Goal: Information Seeking & Learning: Find specific fact

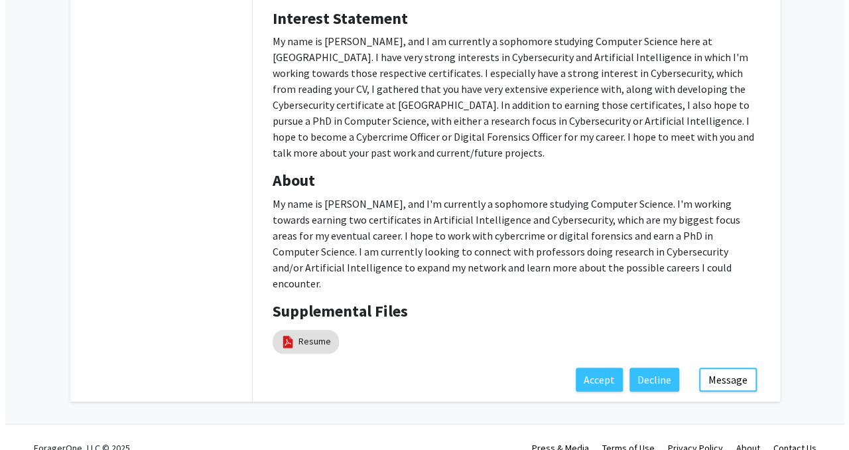
scroll to position [238, 0]
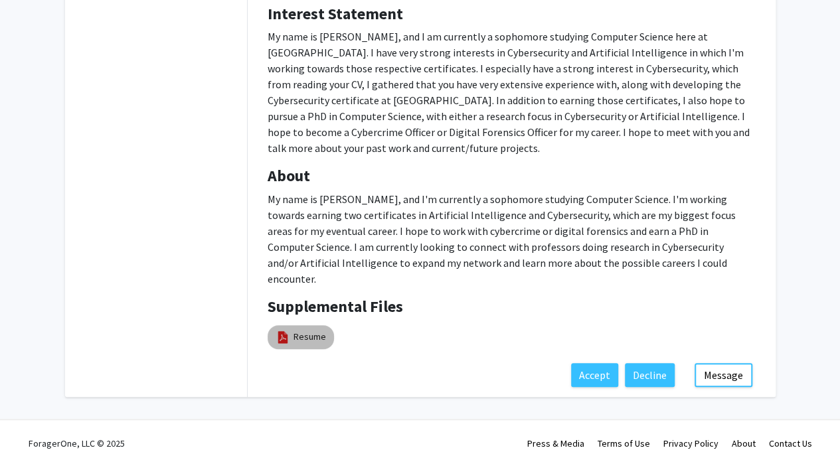
click at [315, 330] on link "Resume" at bounding box center [309, 337] width 33 height 14
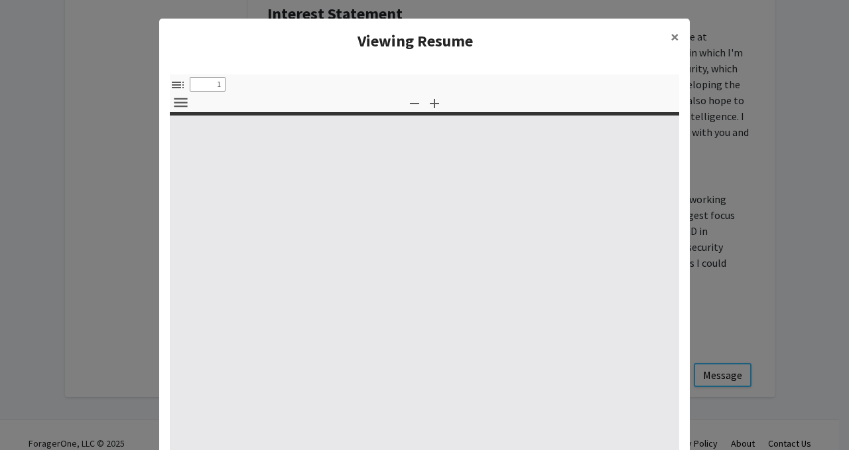
select select "custom"
type input "0"
select select "custom"
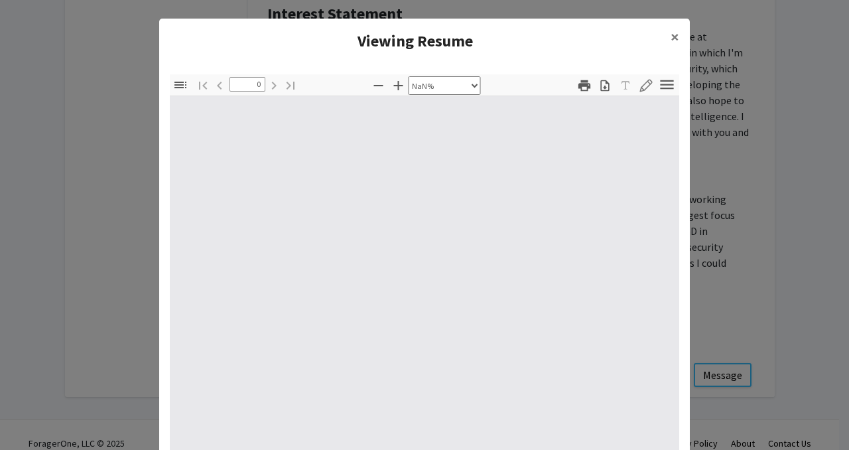
type input "1"
select select "auto"
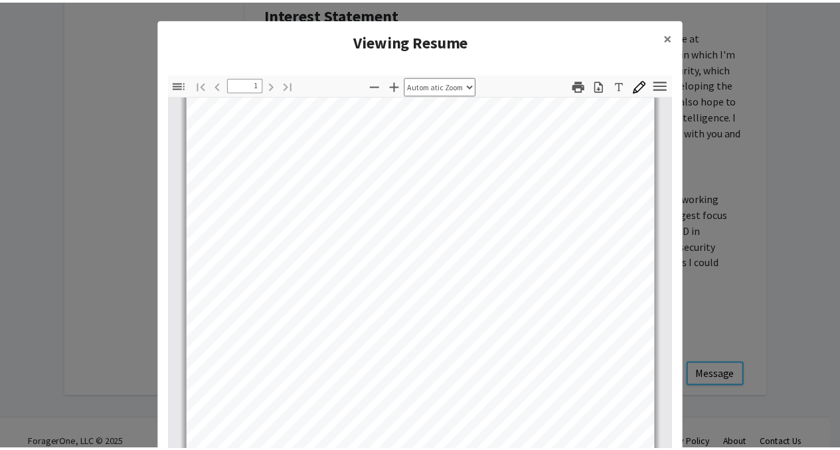
scroll to position [49, 0]
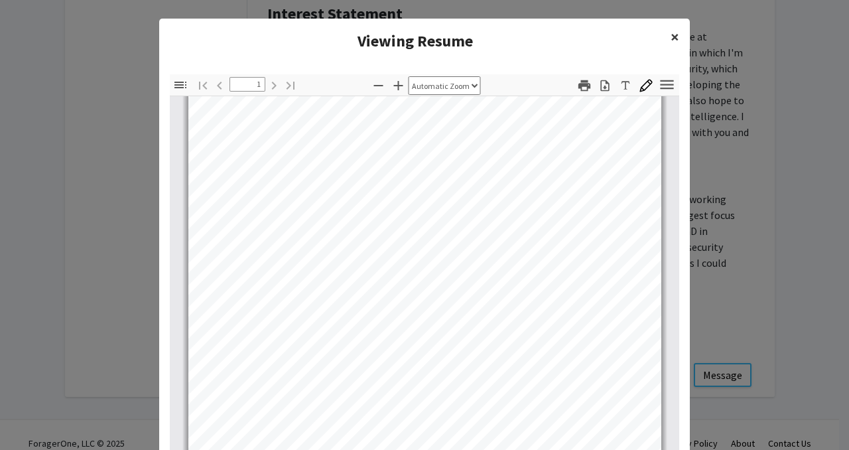
click at [664, 34] on button "×" at bounding box center [675, 37] width 30 height 37
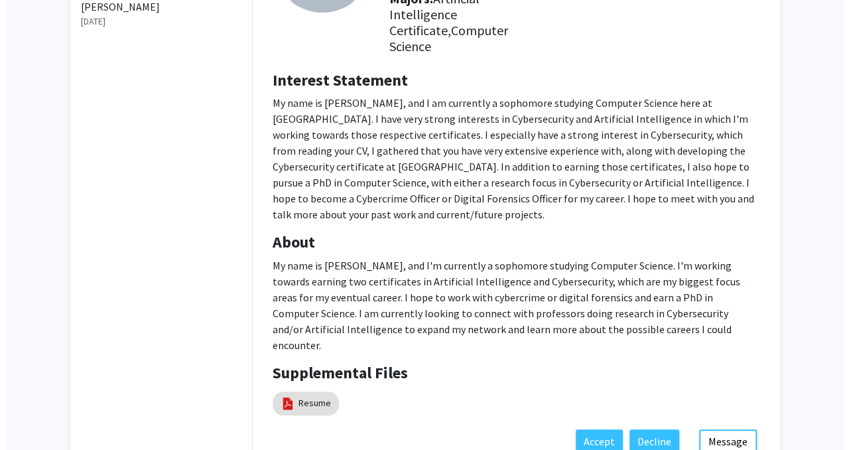
scroll to position [238, 0]
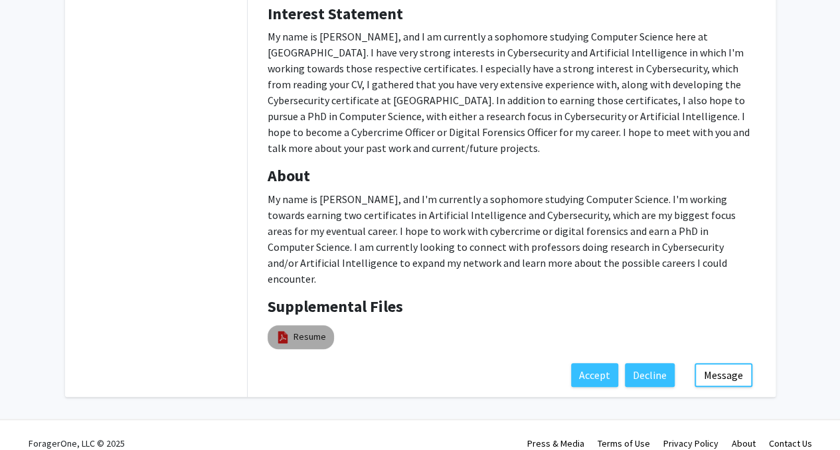
click at [309, 330] on link "Resume" at bounding box center [309, 337] width 33 height 14
select select "custom"
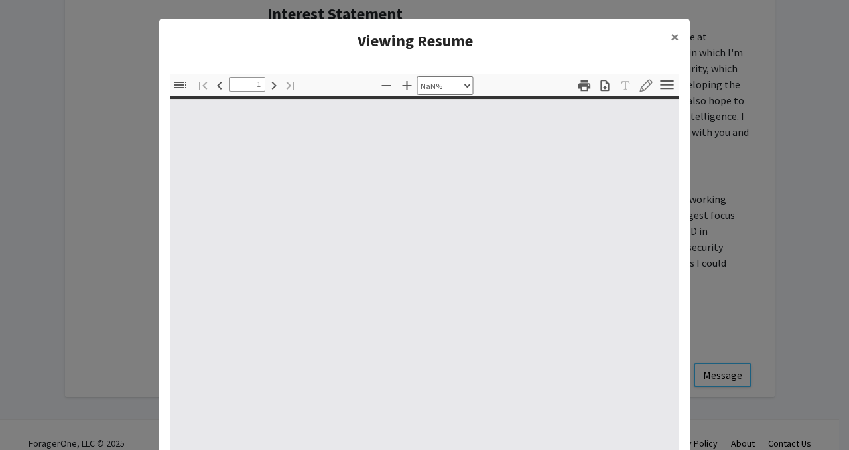
type input "0"
select select "custom"
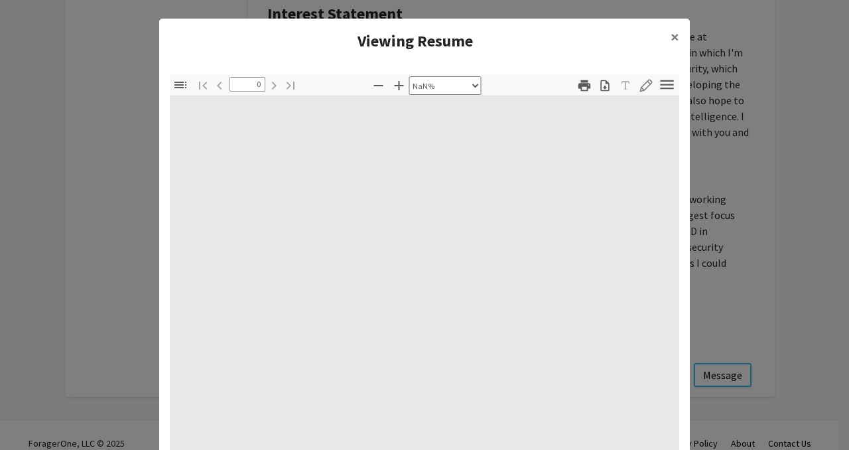
type input "1"
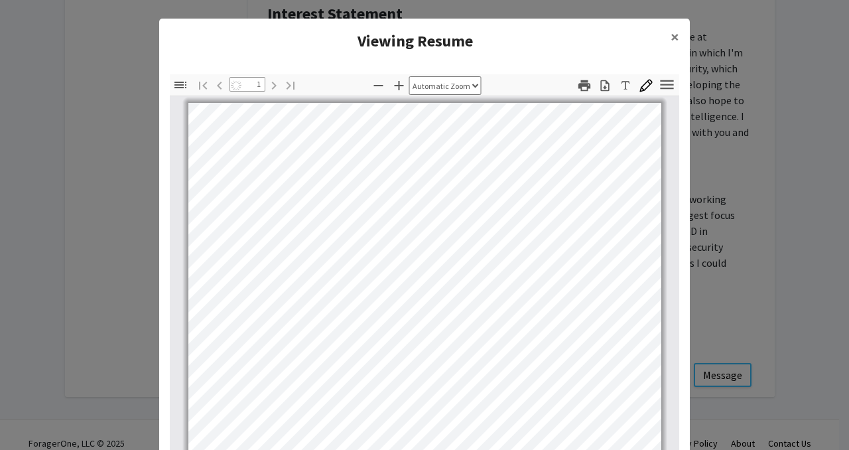
select select "auto"
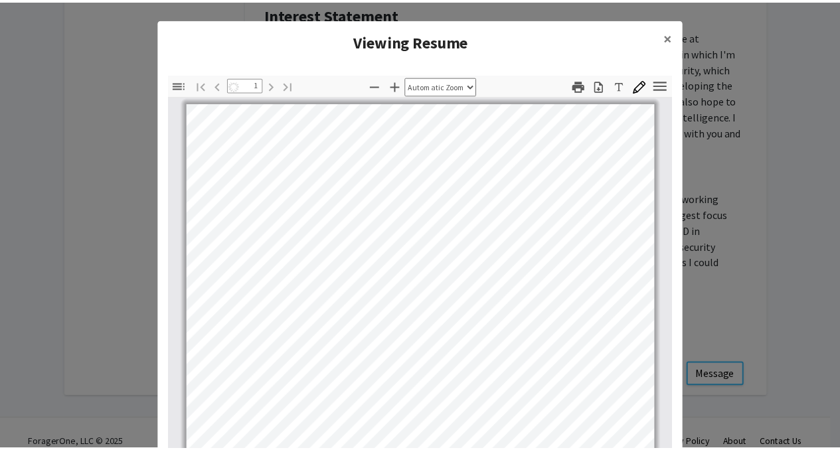
scroll to position [0, 0]
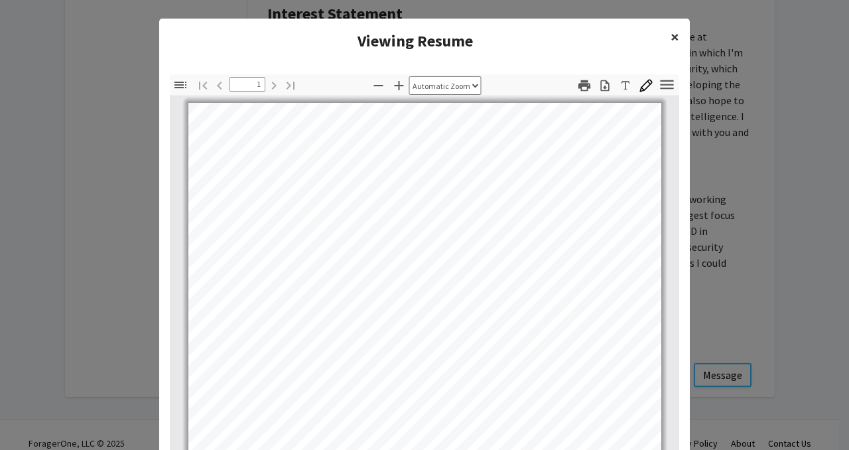
click at [671, 38] on span "×" at bounding box center [675, 37] width 9 height 21
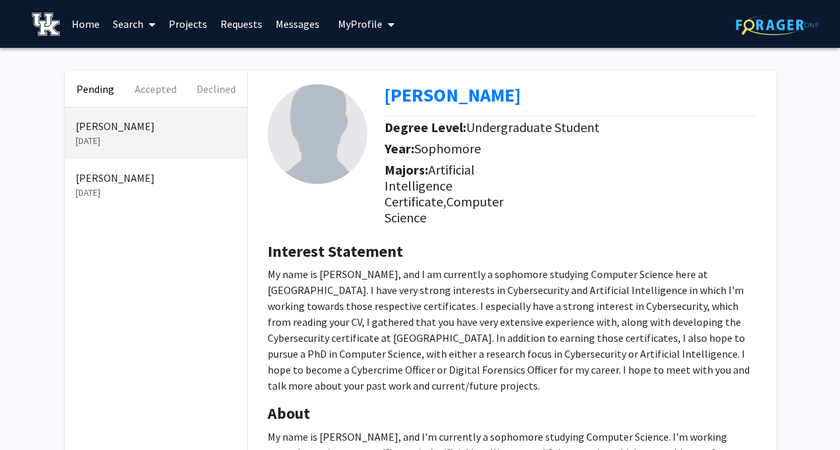
drag, startPoint x: 676, startPoint y: 96, endPoint x: 457, endPoint y: 102, distance: 219.8
click at [457, 102] on div "[PERSON_NAME]" at bounding box center [574, 98] width 381 height 28
copy b "[PERSON_NAME]"
